Goal: Task Accomplishment & Management: Use online tool/utility

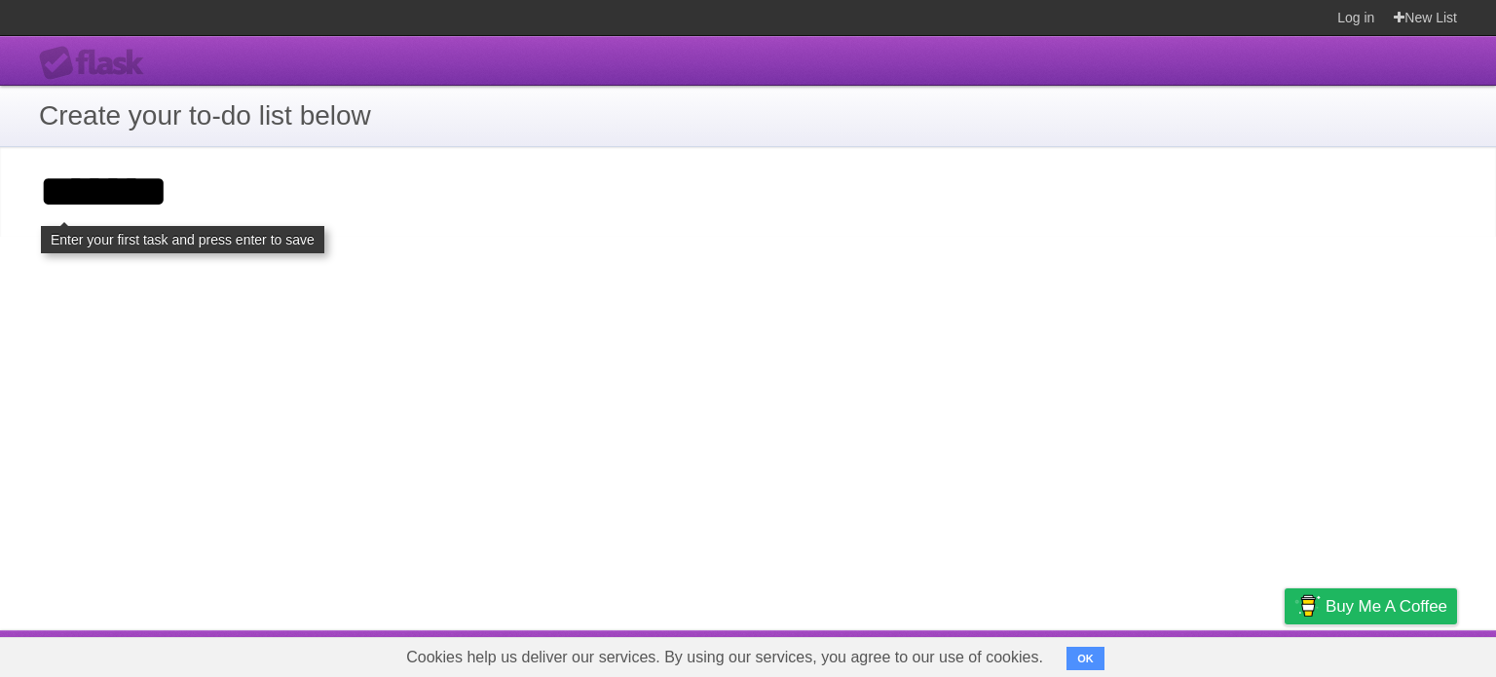
type input "*******"
click input "**********" at bounding box center [0, 0] width 0 height 0
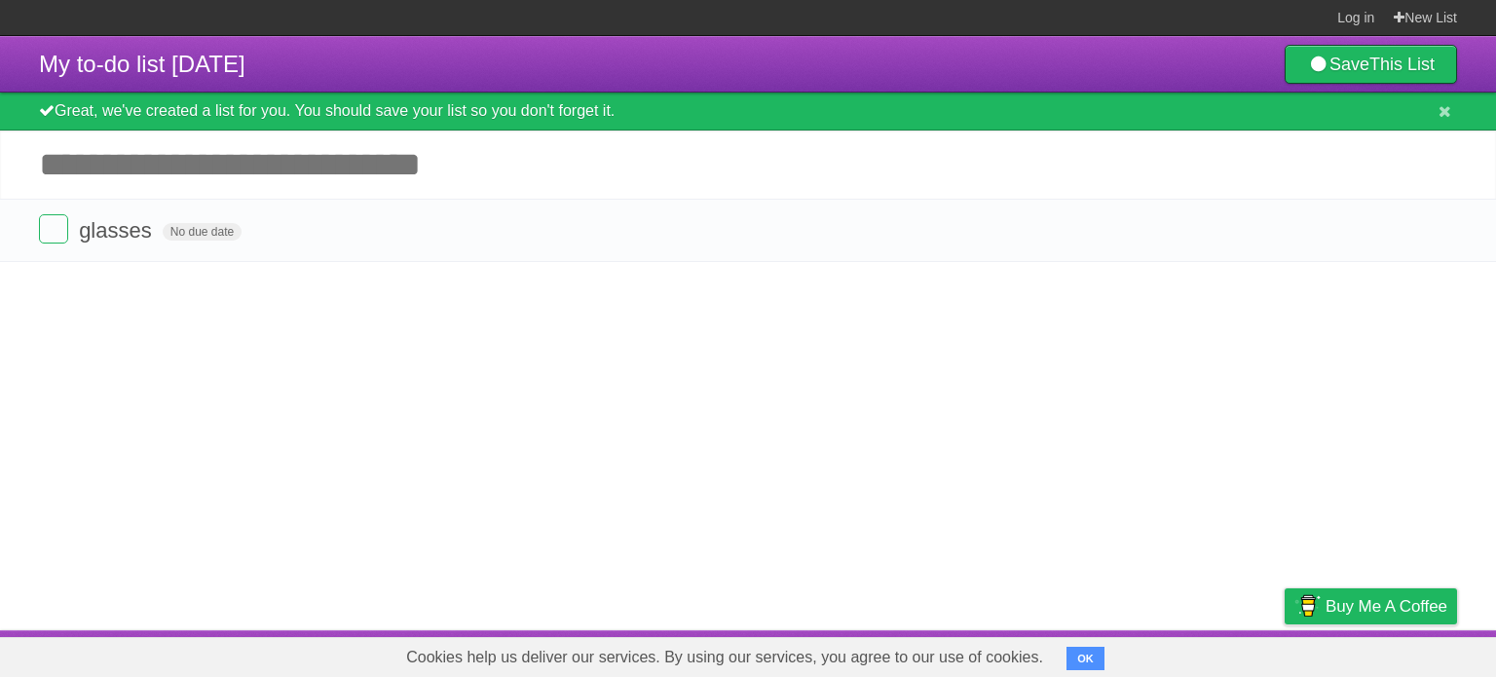
click at [740, 185] on input "Add another task" at bounding box center [748, 165] width 1496 height 68
